Goal: Task Accomplishment & Management: Manage account settings

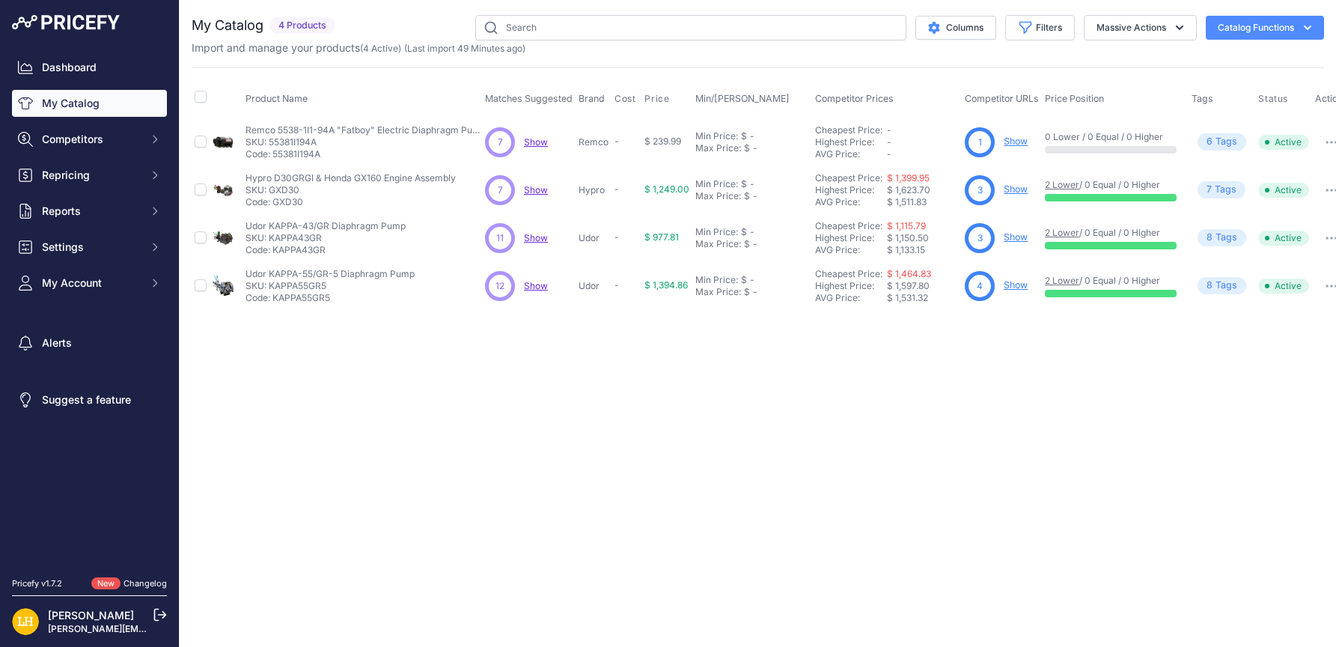
click at [697, 367] on div "Close You are not connected to the internet." at bounding box center [758, 323] width 1157 height 647
click at [92, 98] on link "My Catalog" at bounding box center [89, 103] width 155 height 27
click at [541, 288] on span "Show" at bounding box center [536, 285] width 24 height 11
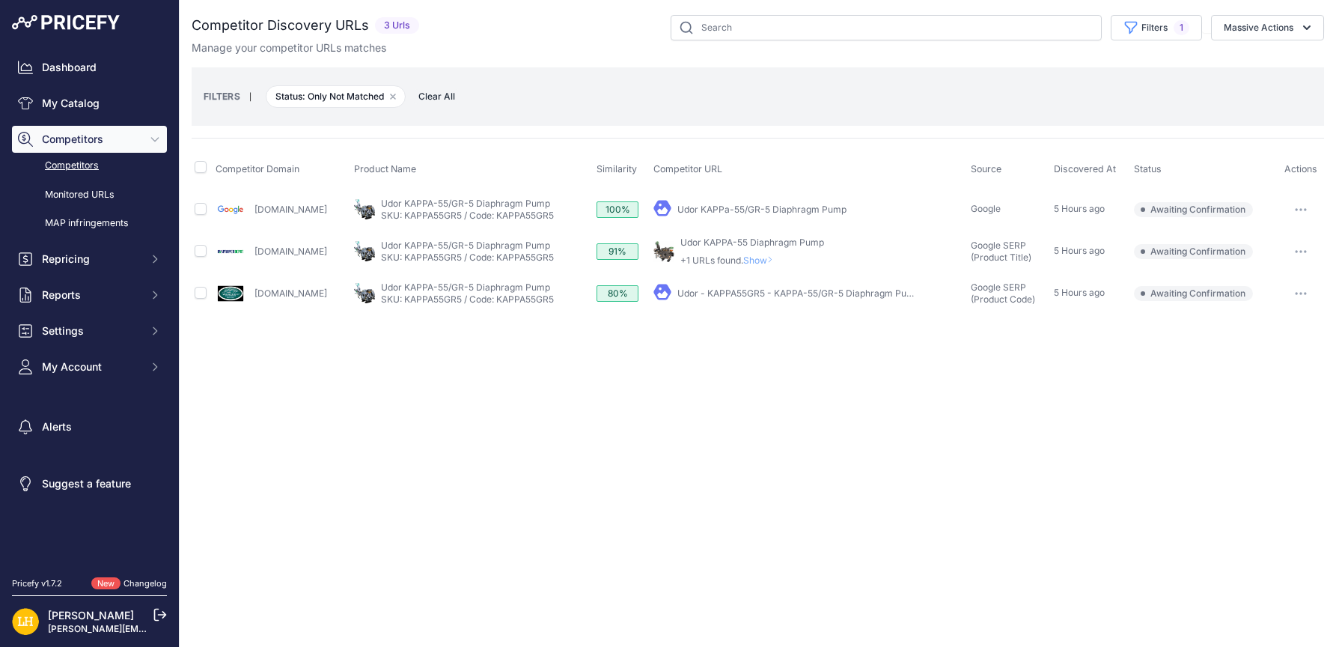
click at [1304, 294] on icon "button" at bounding box center [1301, 293] width 12 height 3
click at [1269, 326] on button "Confirm match" at bounding box center [1260, 325] width 123 height 24
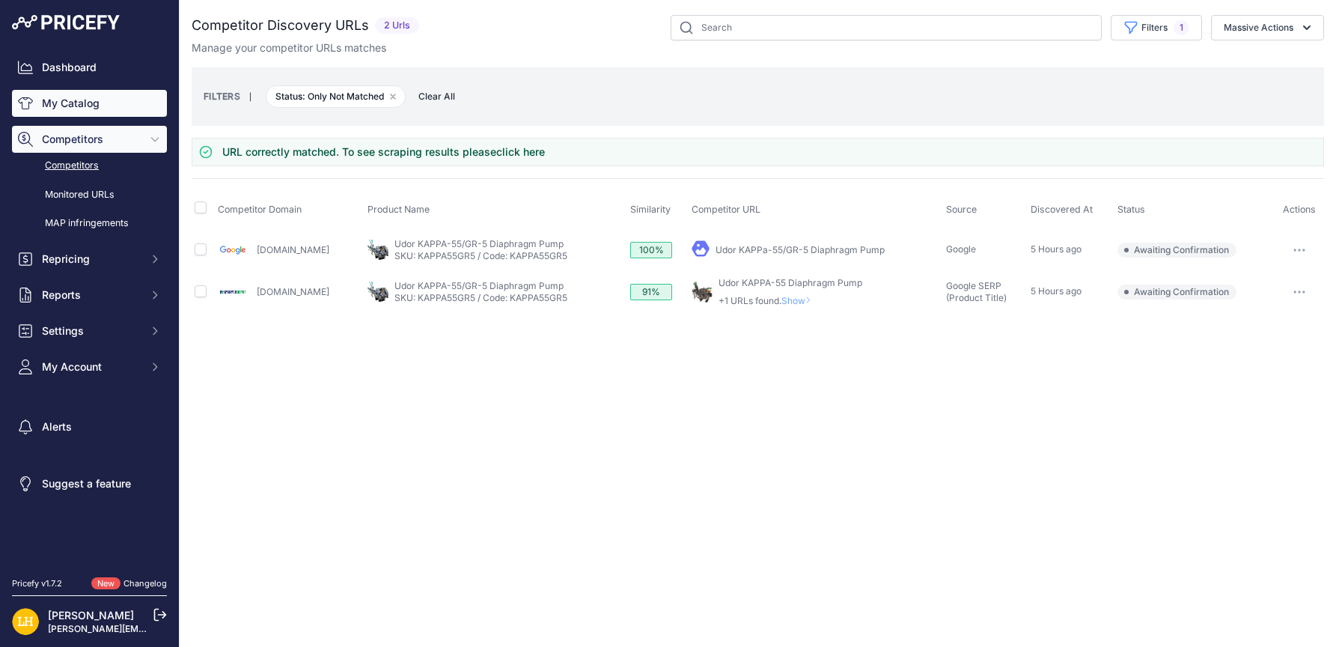
click at [68, 104] on link "My Catalog" at bounding box center [89, 103] width 155 height 27
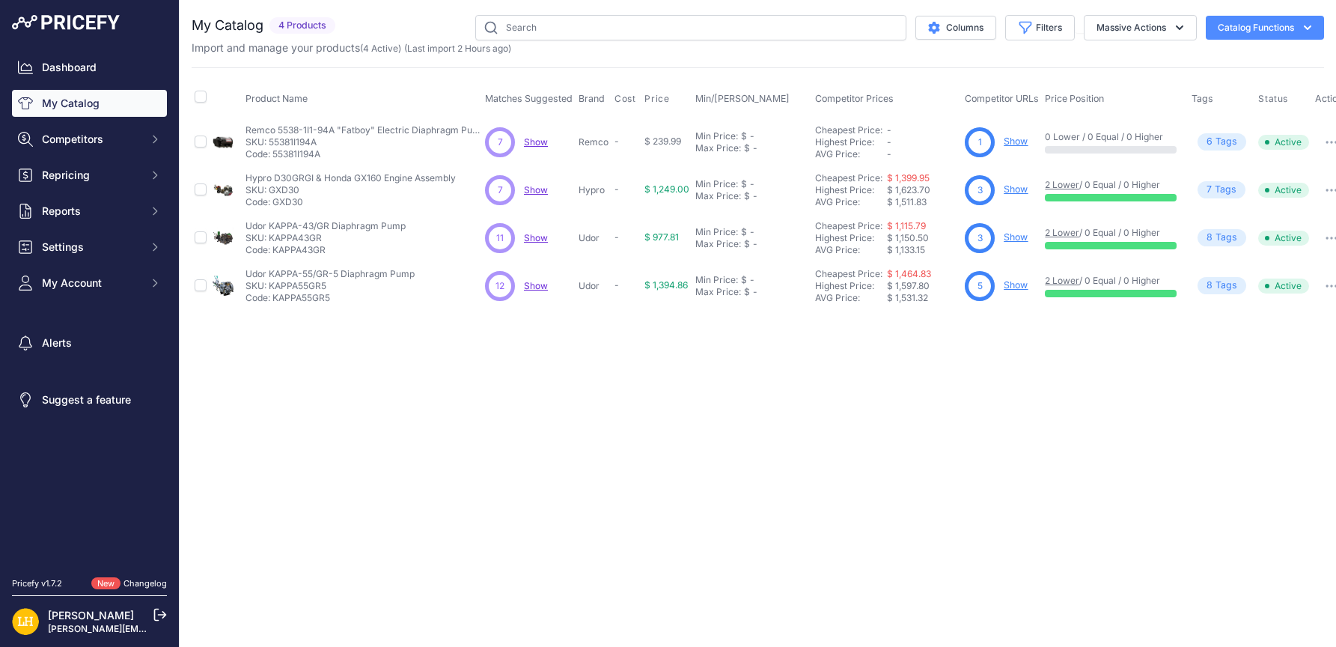
click at [542, 239] on span "Show" at bounding box center [536, 237] width 24 height 11
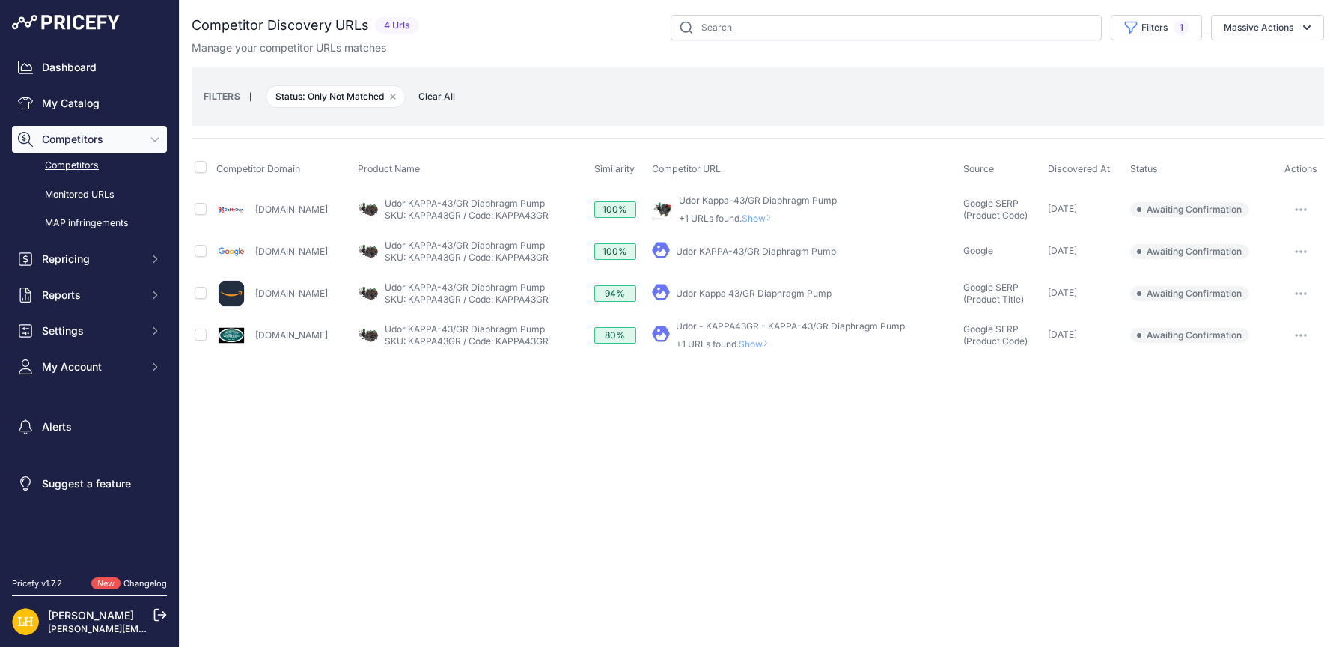
click at [825, 201] on link "Udor Kappa-43/GR Diaphragm Pump" at bounding box center [758, 200] width 158 height 11
click at [1309, 207] on button "button" at bounding box center [1301, 209] width 30 height 21
click at [1272, 239] on button "Confirm match" at bounding box center [1260, 241] width 123 height 24
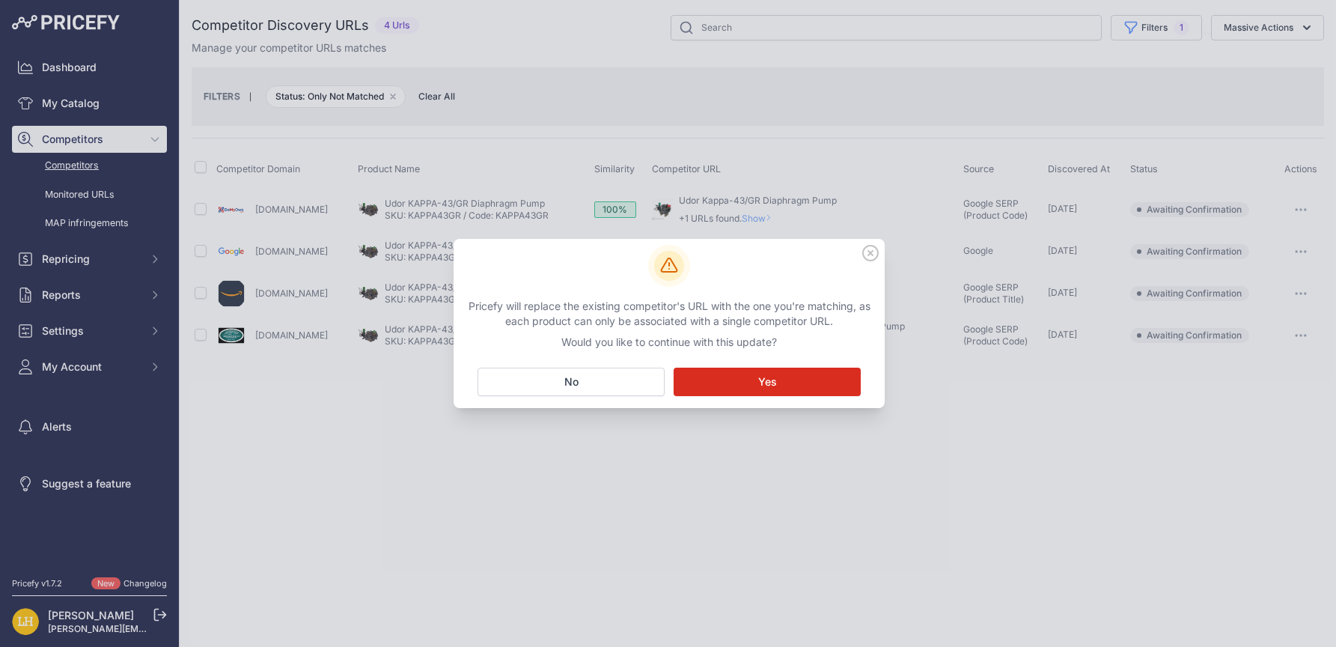
click at [834, 378] on button "Matching... Yes" at bounding box center [767, 382] width 187 height 28
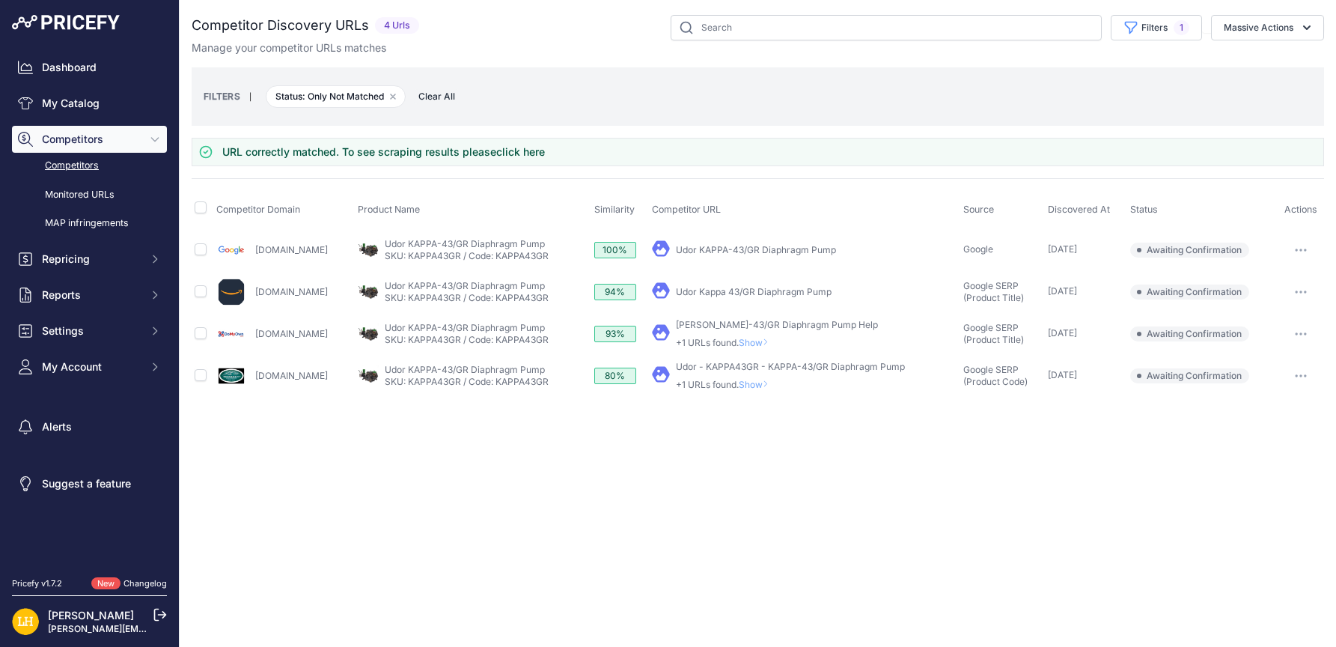
click at [886, 366] on link "Udor - KAPPA43GR - KAPPA-43/GR Diaphragm Pump" at bounding box center [790, 366] width 229 height 11
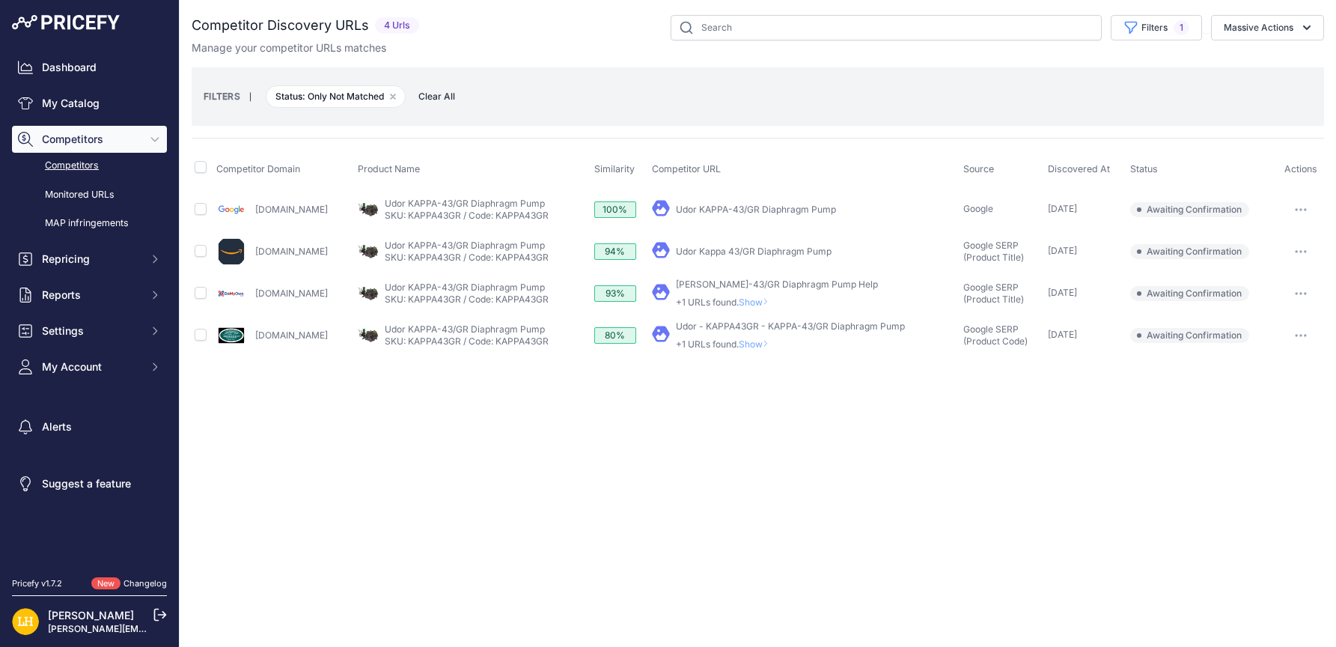
click at [80, 168] on link "Competitors" at bounding box center [89, 166] width 155 height 26
click at [80, 135] on span "Competitors" at bounding box center [91, 139] width 98 height 15
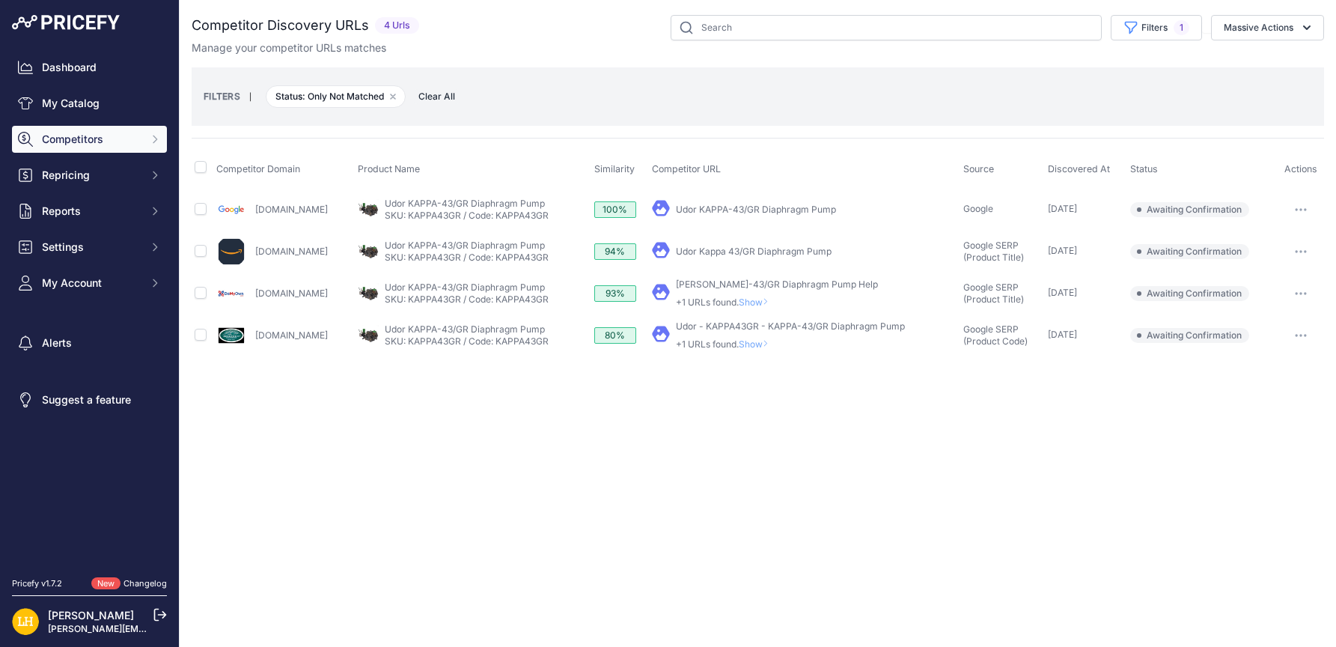
click at [79, 150] on button "Competitors" at bounding box center [89, 139] width 155 height 27
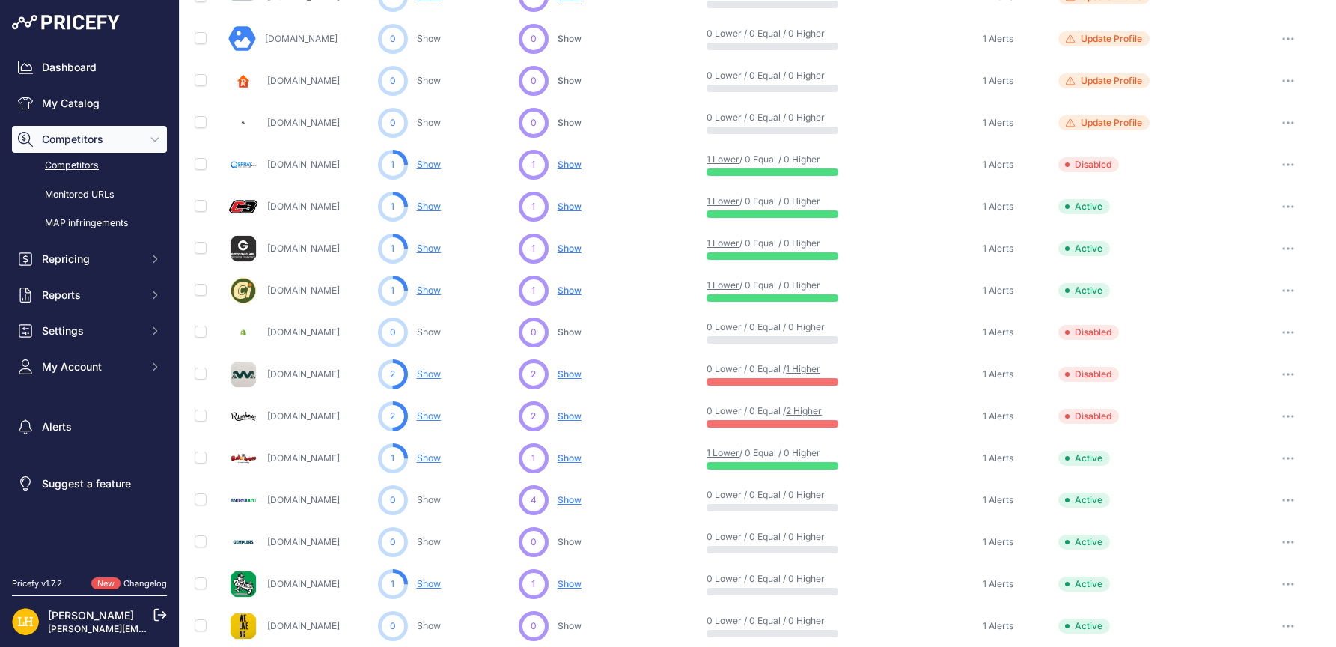
scroll to position [185, 0]
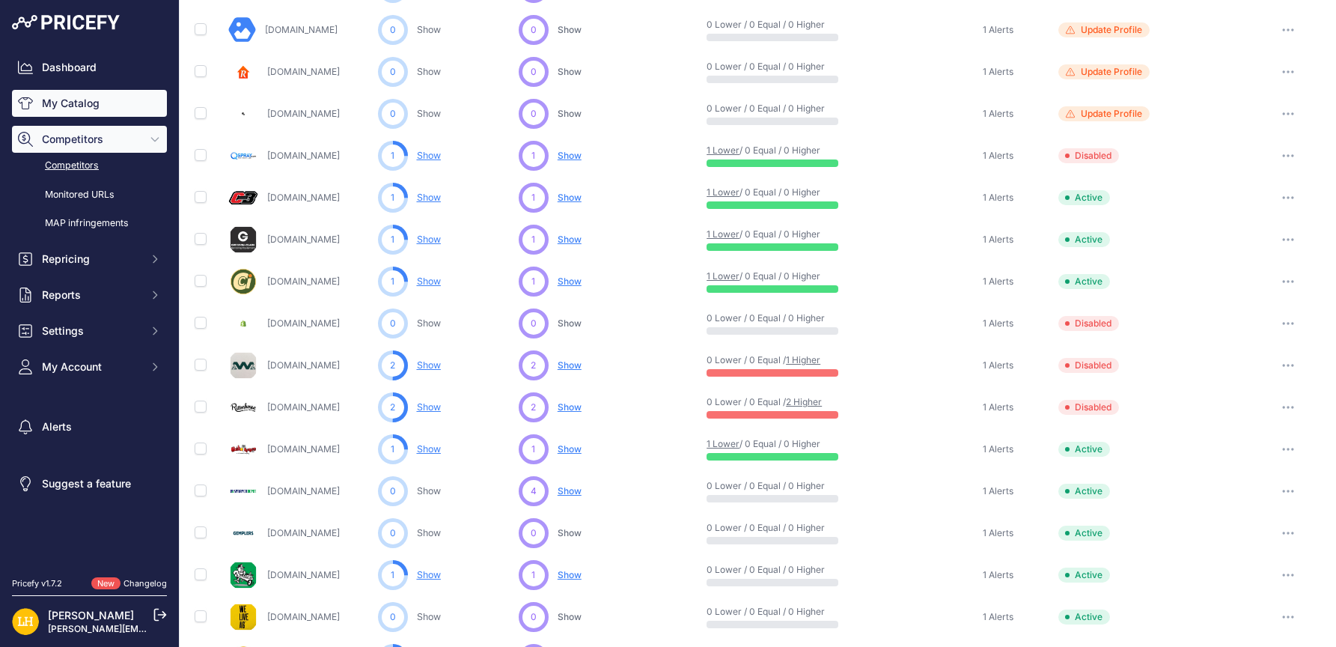
click at [69, 103] on link "My Catalog" at bounding box center [89, 103] width 155 height 27
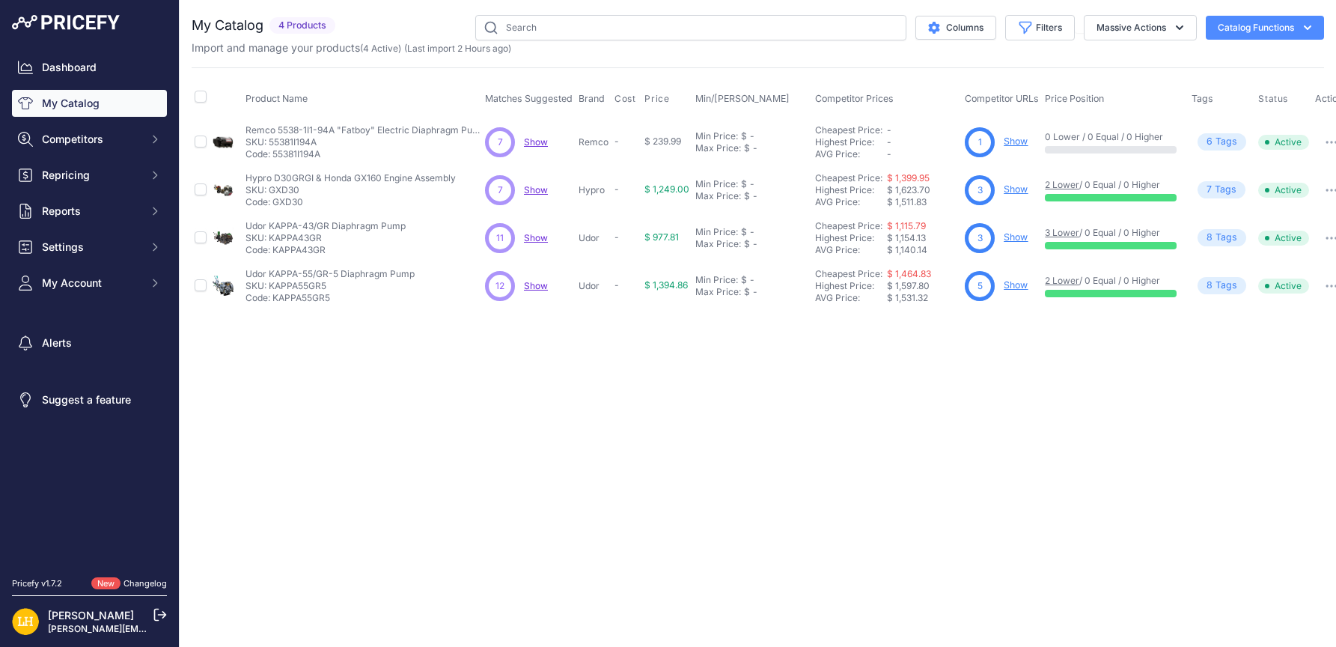
click at [1067, 229] on link "3 Lower" at bounding box center [1062, 232] width 34 height 11
click at [678, 394] on div "Close You are not connected to the internet." at bounding box center [758, 323] width 1157 height 647
click at [68, 72] on link "Dashboard" at bounding box center [89, 67] width 155 height 27
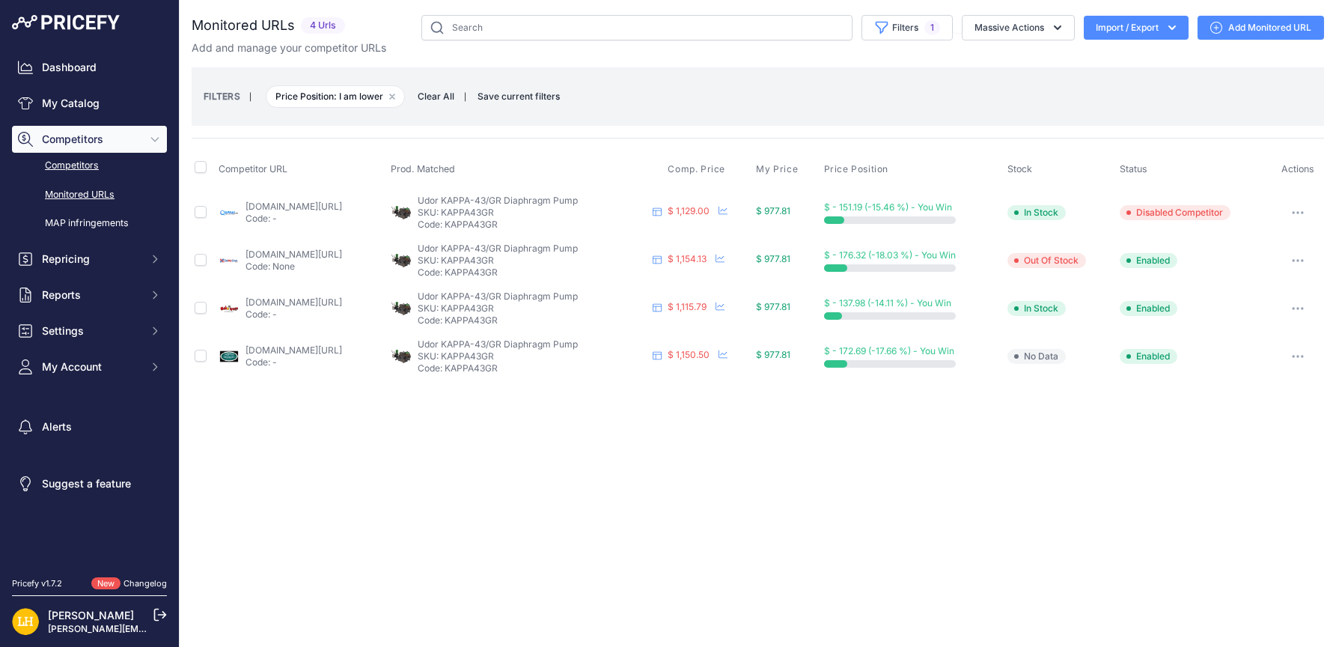
click at [73, 165] on link "Competitors" at bounding box center [89, 166] width 155 height 26
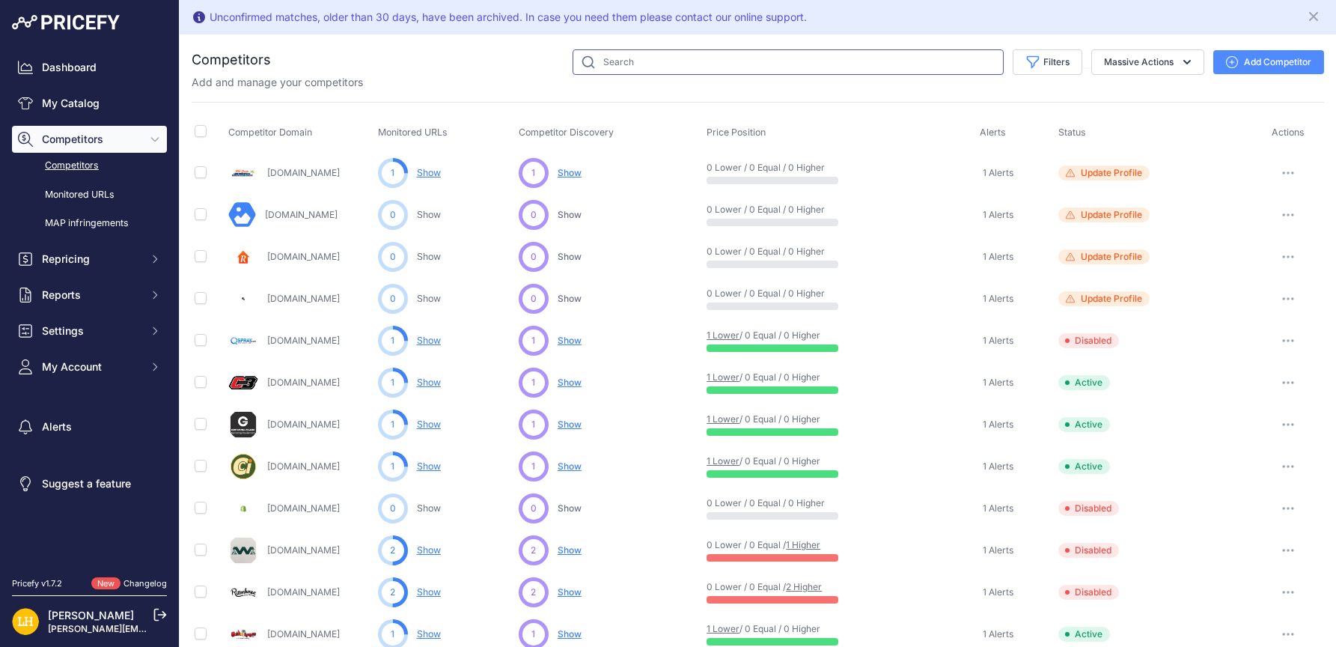
click at [615, 61] on input "text" at bounding box center [788, 61] width 431 height 25
type input "qspray"
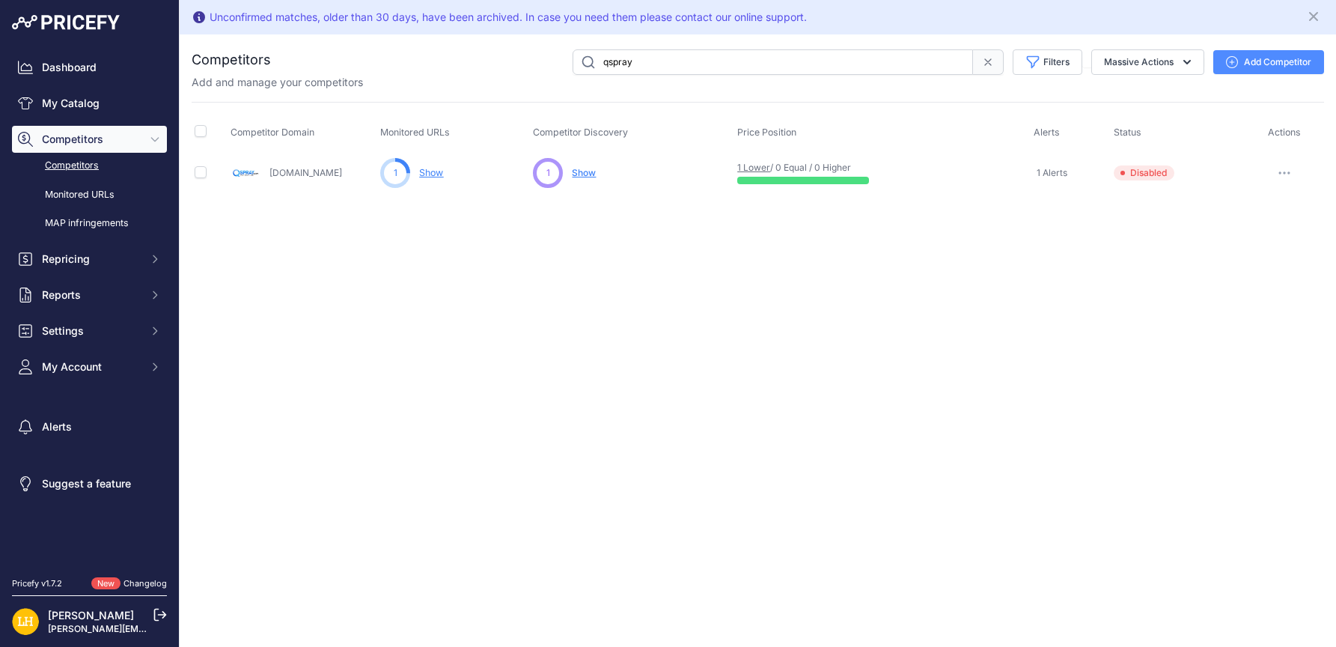
click at [1146, 171] on span "Disabled" at bounding box center [1144, 172] width 61 height 15
click at [1276, 163] on button "button" at bounding box center [1285, 172] width 30 height 21
click at [1238, 227] on button "Enable" at bounding box center [1258, 228] width 125 height 24
click at [1238, 236] on div "Unconfirmed matches, older than 30 days, have been archived. In case you need t…" at bounding box center [758, 323] width 1157 height 647
click at [69, 100] on link "My Catalog" at bounding box center [89, 103] width 155 height 27
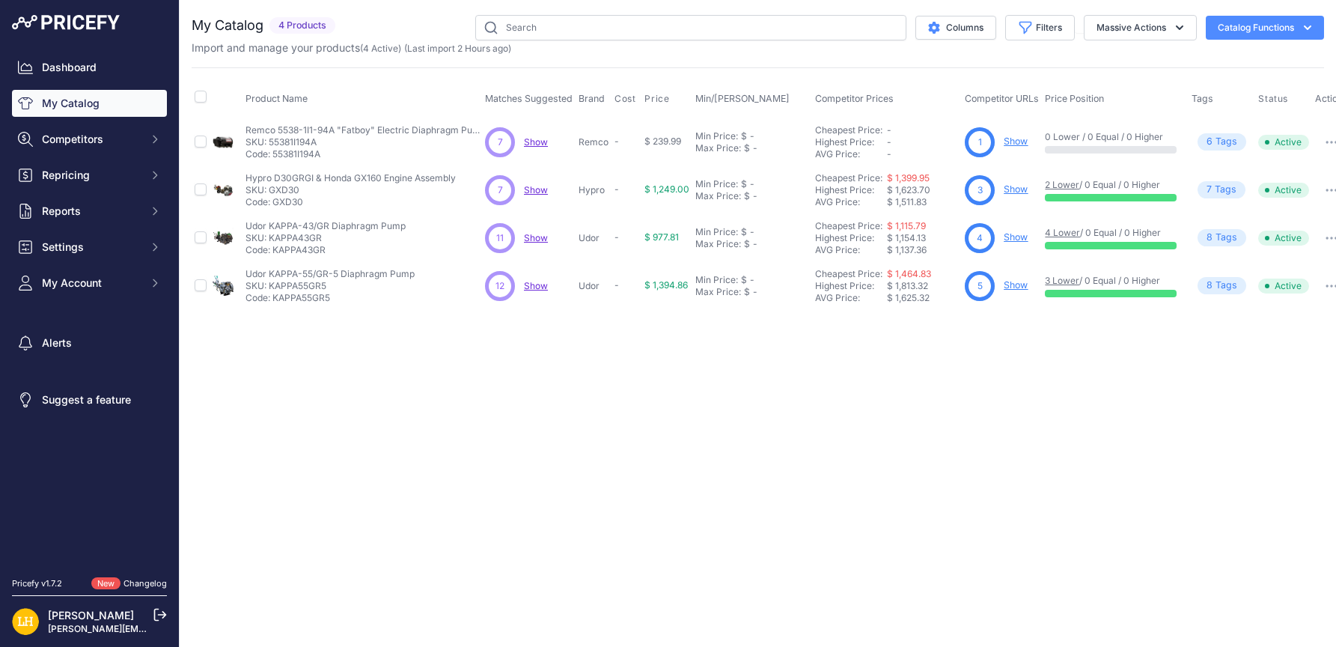
click at [886, 380] on div "Close You are not connected to the internet." at bounding box center [758, 323] width 1157 height 647
click at [55, 58] on link "Dashboard" at bounding box center [89, 67] width 155 height 27
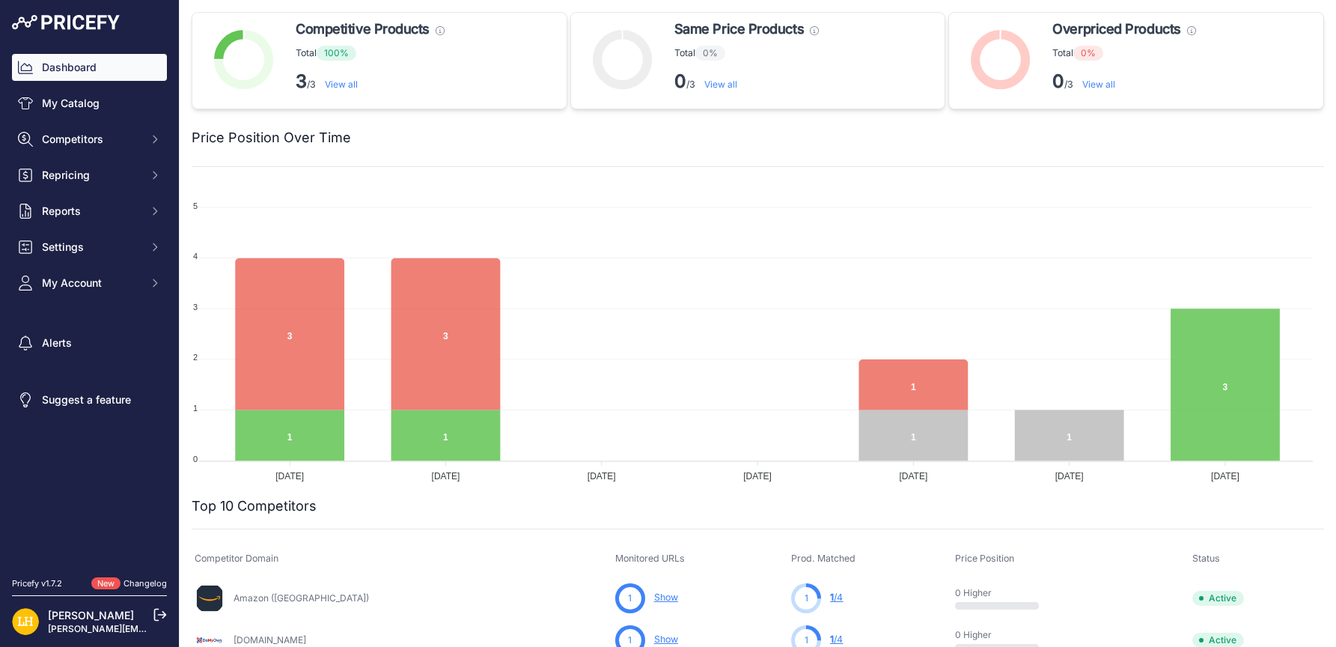
click at [76, 106] on link "My Catalog" at bounding box center [89, 103] width 155 height 27
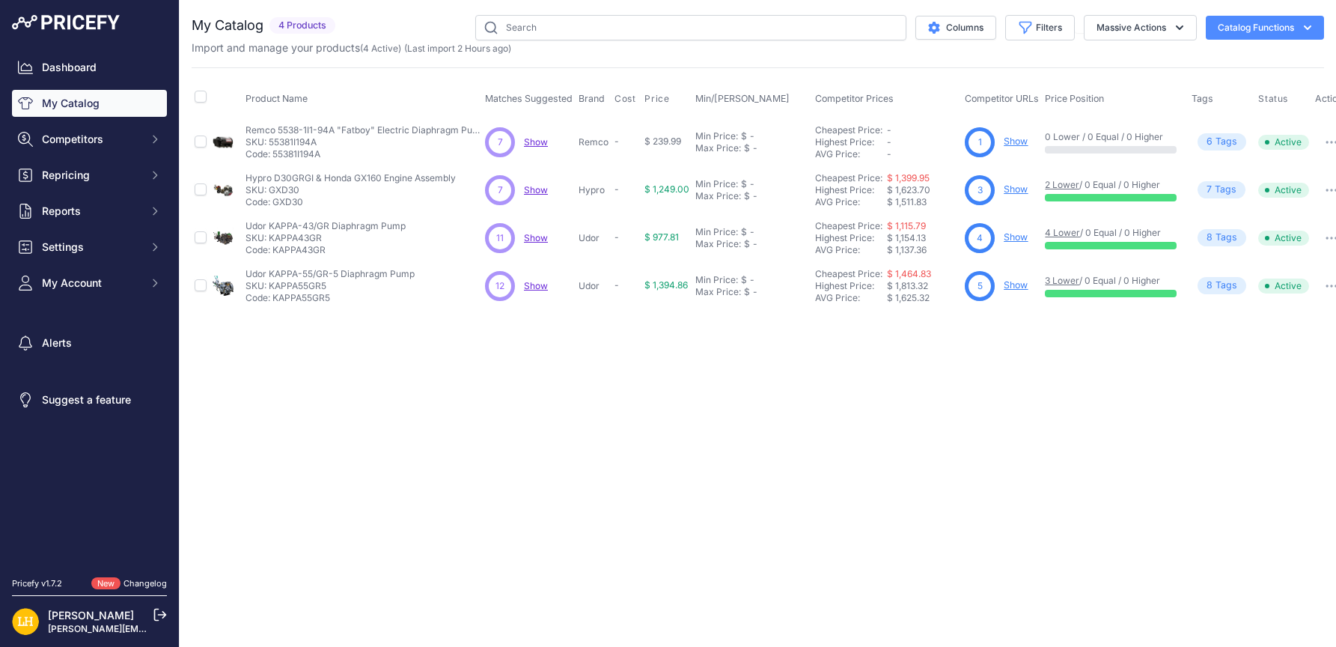
click at [764, 352] on div "Close You are not connected to the internet." at bounding box center [758, 323] width 1157 height 647
click at [544, 238] on span "Show" at bounding box center [536, 237] width 24 height 11
click at [52, 58] on link "Dashboard" at bounding box center [89, 67] width 155 height 27
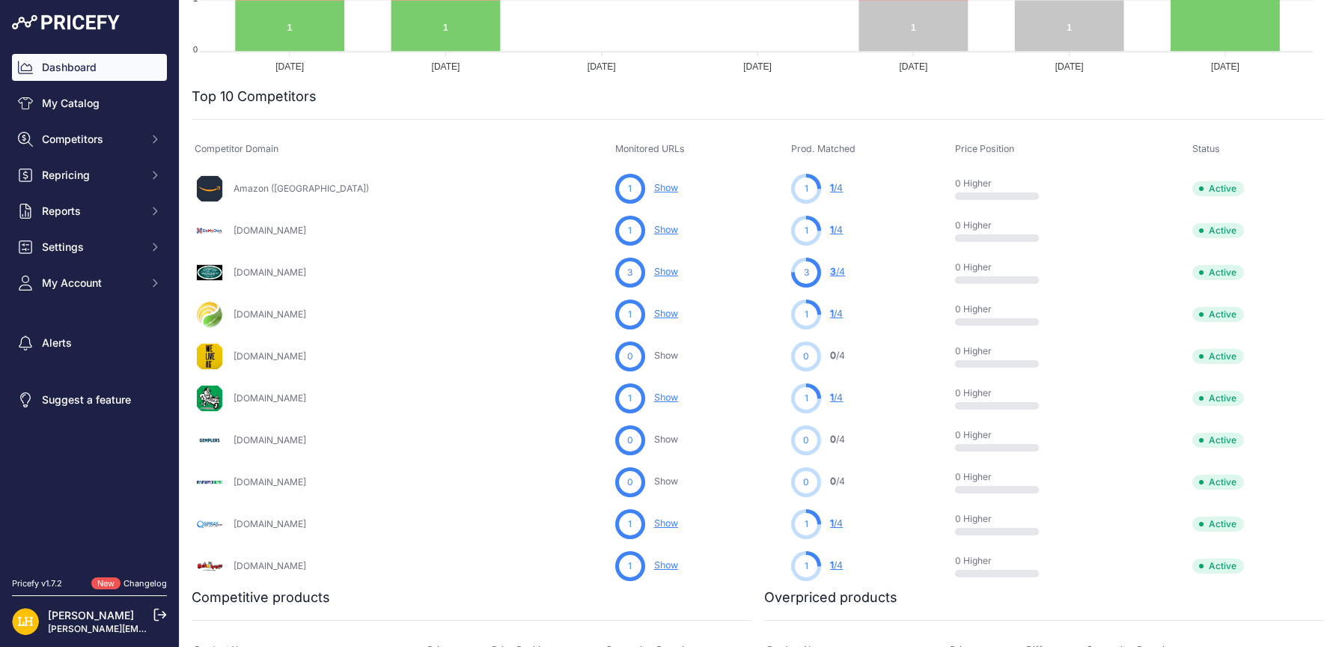
scroll to position [383, 0]
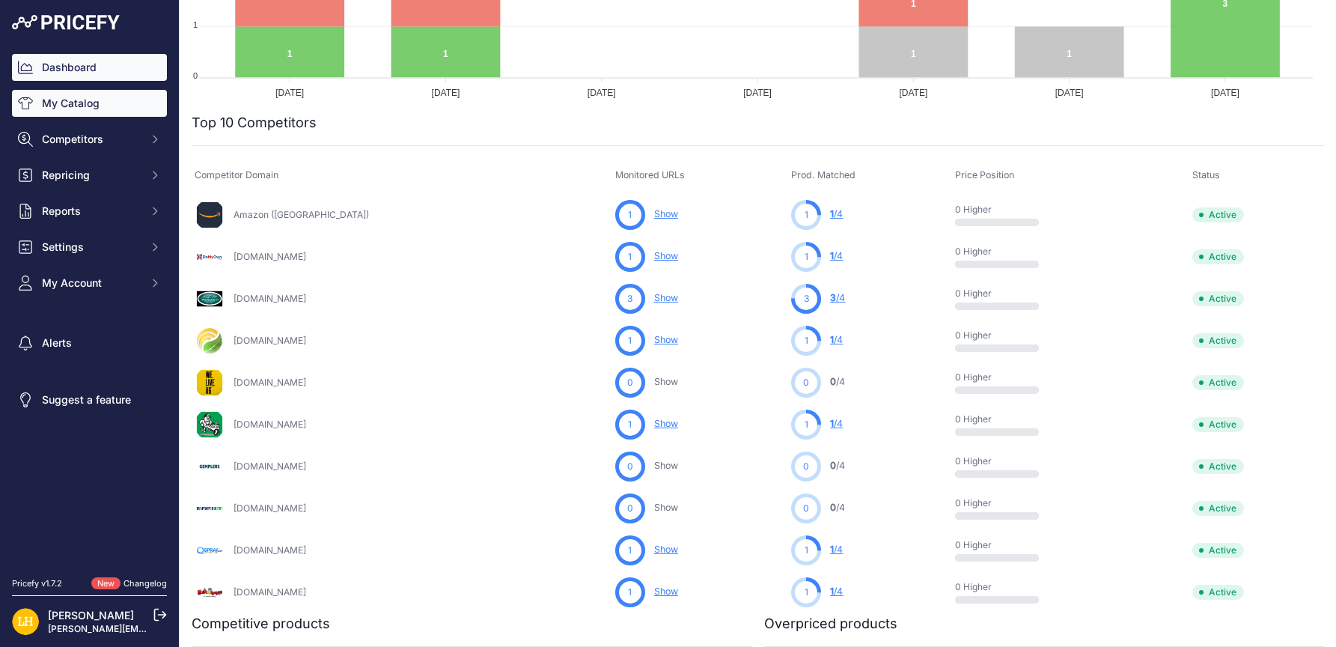
click at [92, 95] on link "My Catalog" at bounding box center [89, 103] width 155 height 27
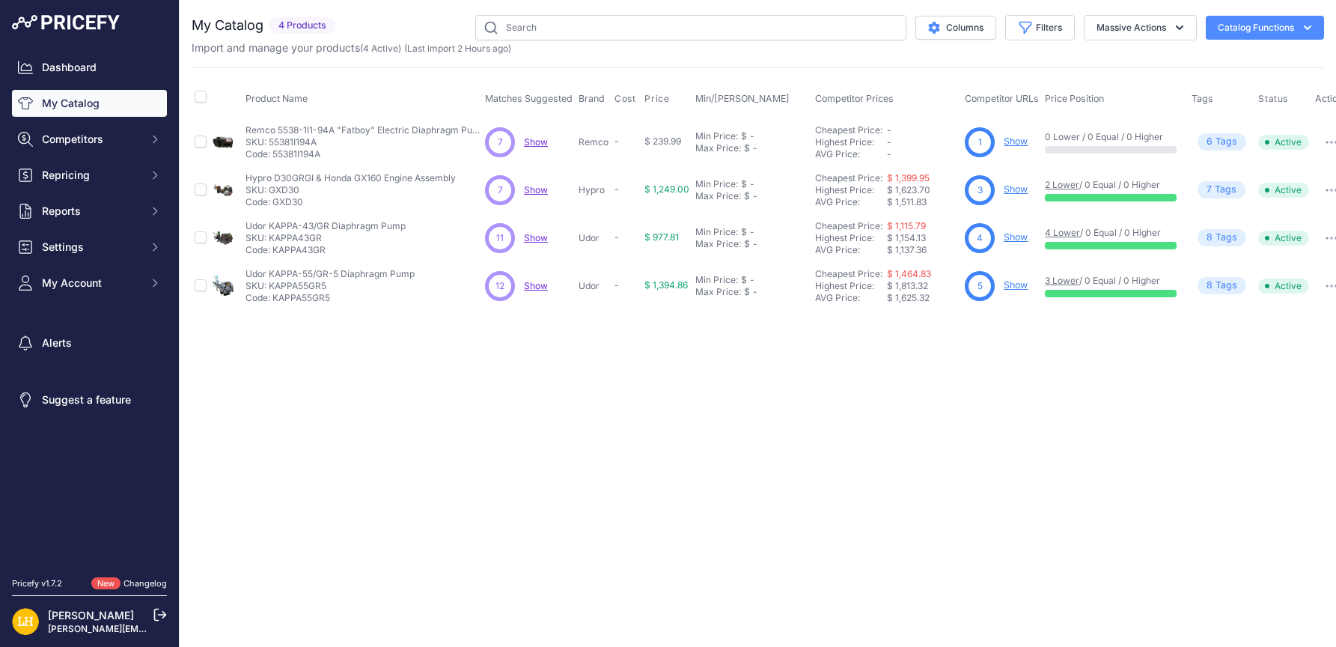
click at [977, 499] on div "Close You are not connected to the internet." at bounding box center [758, 323] width 1157 height 647
click at [1242, 338] on div "Close You are not connected to the internet." at bounding box center [758, 323] width 1157 height 647
